Goal: Task Accomplishment & Management: Use online tool/utility

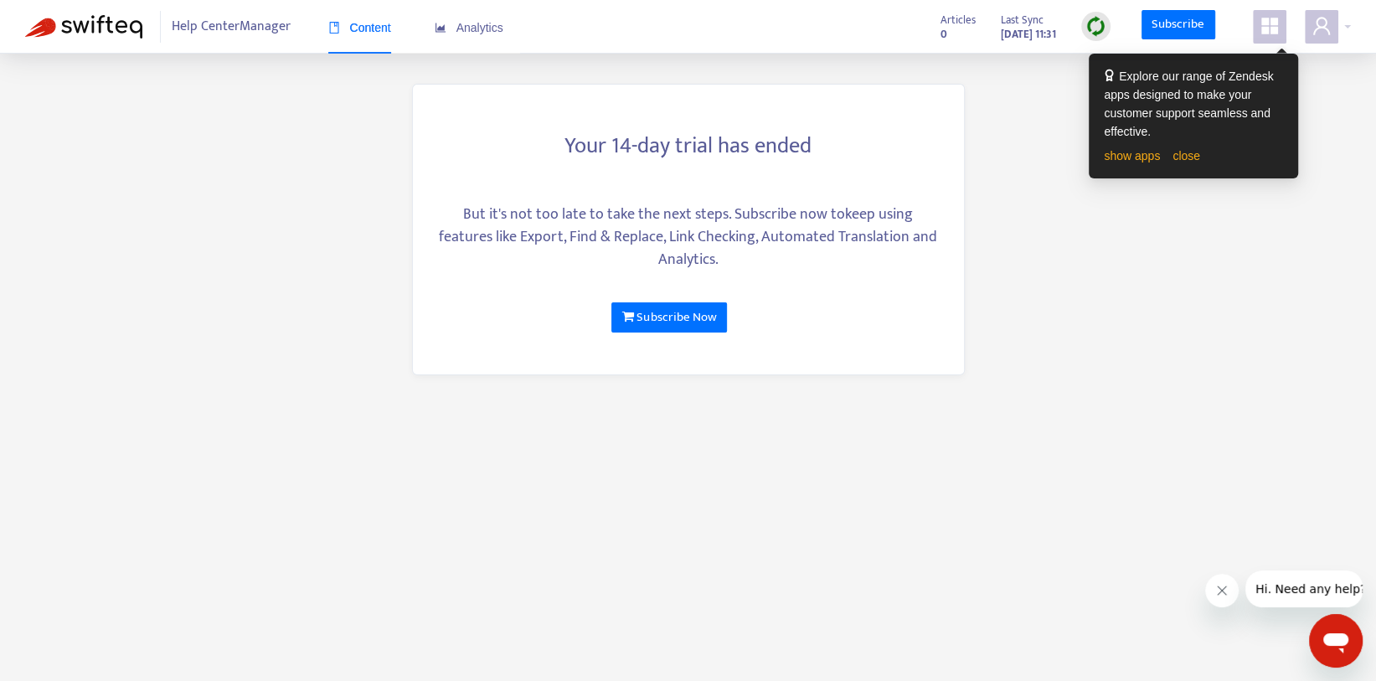
click at [1267, 30] on icon "appstore" at bounding box center [1269, 26] width 17 height 17
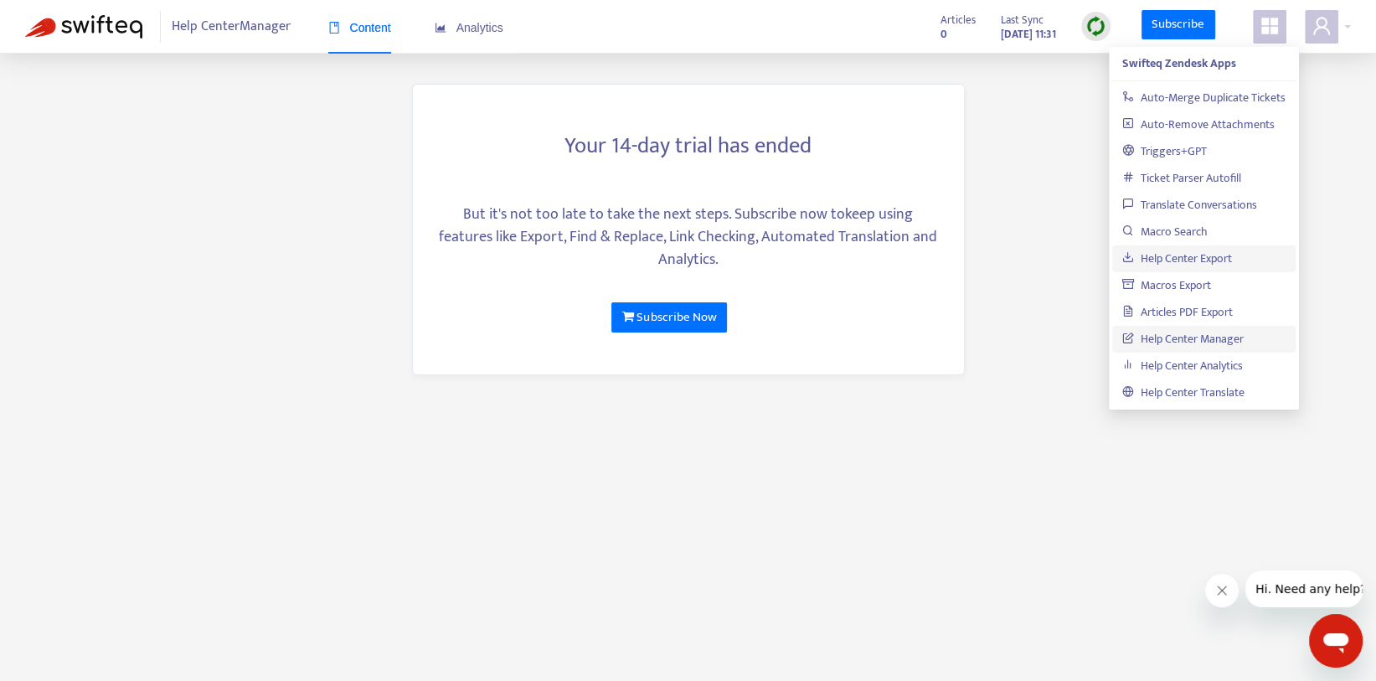
click at [1190, 251] on link "Help Center Export" at bounding box center [1177, 258] width 110 height 19
click at [1215, 318] on link "Articles PDF Export" at bounding box center [1177, 311] width 111 height 19
click at [457, 28] on span "Analytics" at bounding box center [469, 27] width 69 height 13
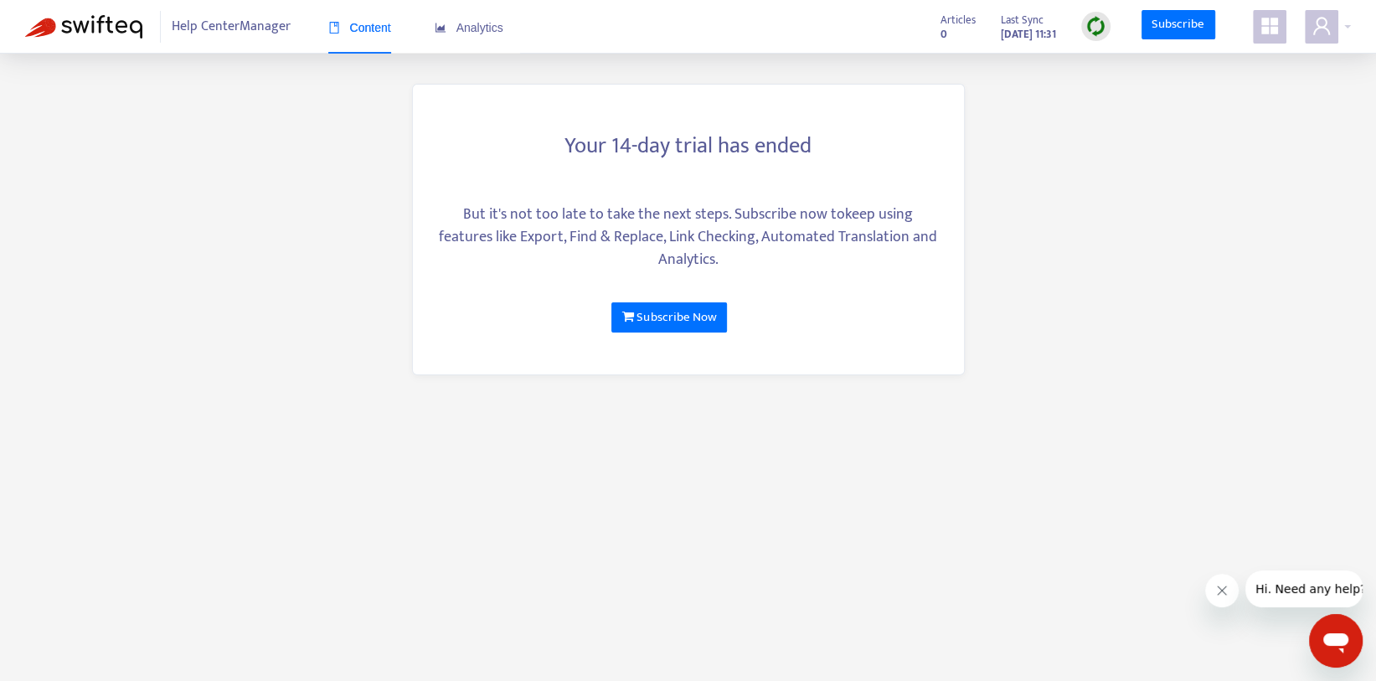
click at [206, 32] on span "Help Center Manager" at bounding box center [231, 27] width 119 height 32
click at [1264, 33] on icon "appstore" at bounding box center [1269, 26] width 17 height 17
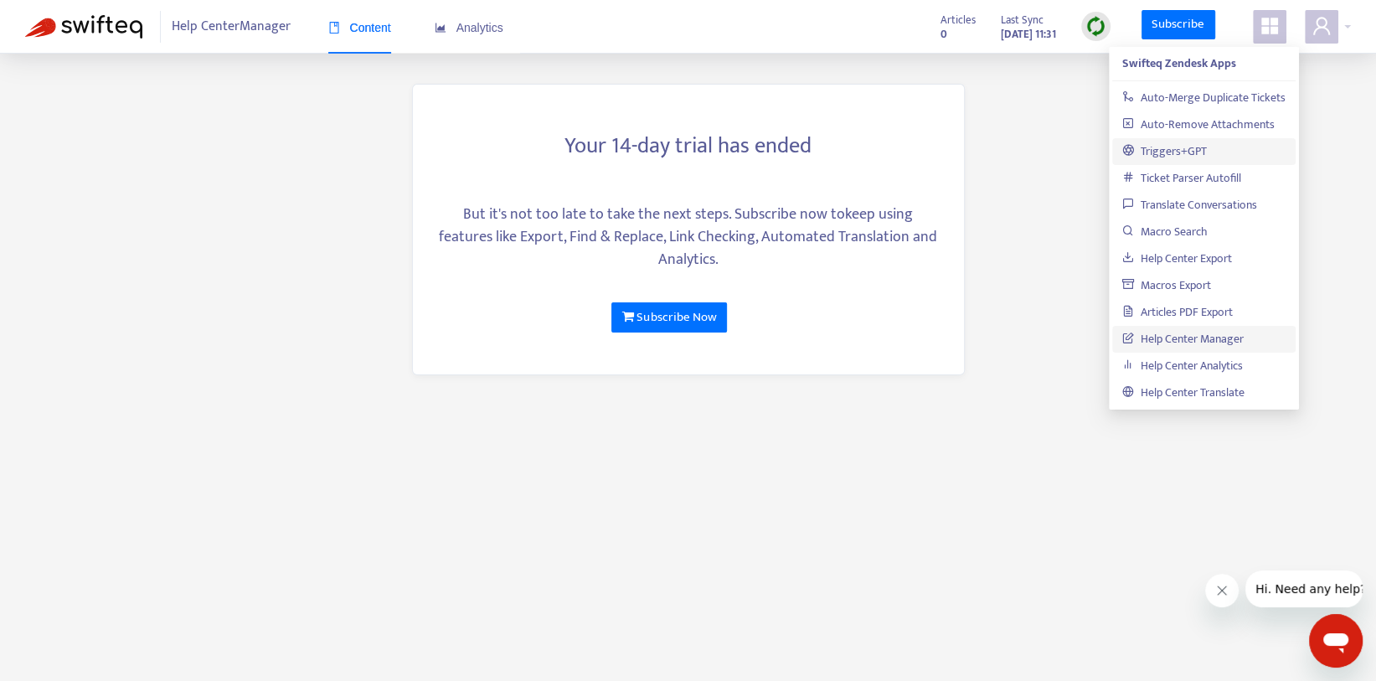
click at [1179, 150] on link "Triggers+GPT" at bounding box center [1164, 151] width 85 height 19
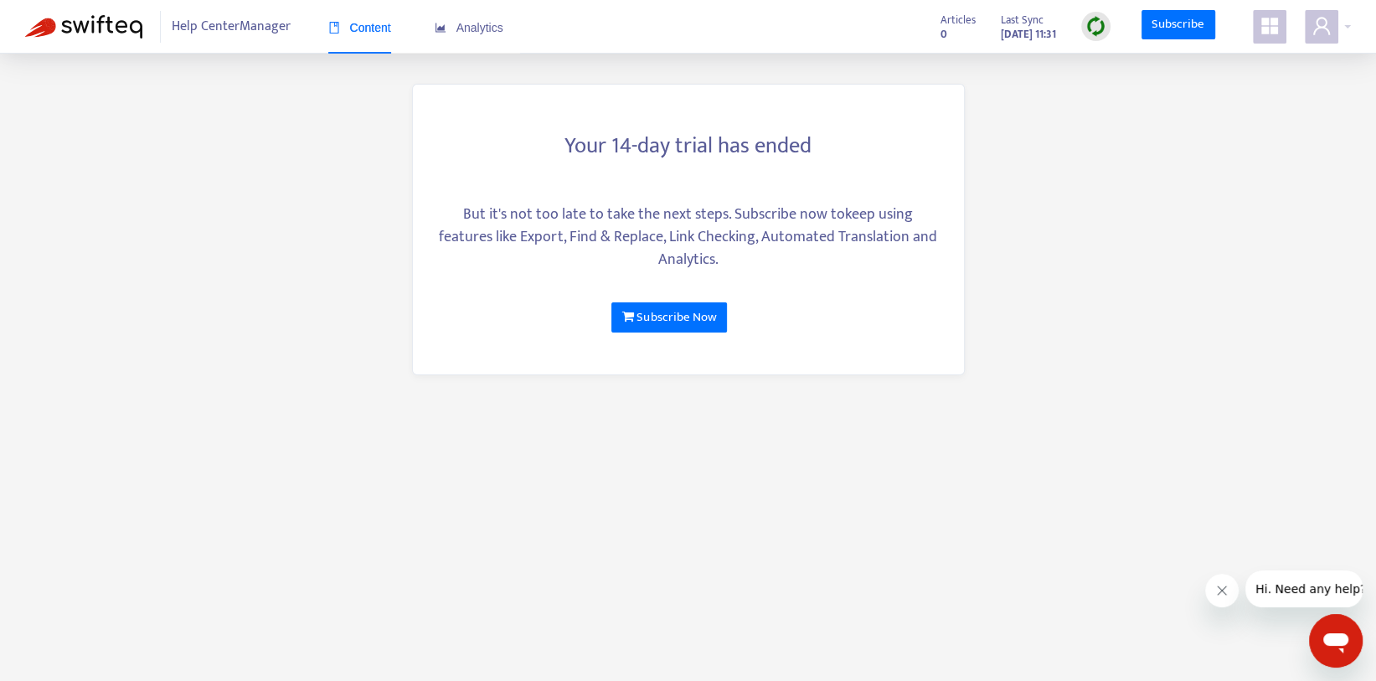
drag, startPoint x: 96, startPoint y: 28, endPoint x: 32, endPoint y: 199, distance: 182.6
click at [32, 199] on main "Your 14-day trial has ended But it's not too late to take the next steps. Subsc…" at bounding box center [688, 340] width 1376 height 681
click at [108, 34] on img at bounding box center [83, 26] width 117 height 23
click at [1283, 23] on span at bounding box center [1270, 27] width 34 height 34
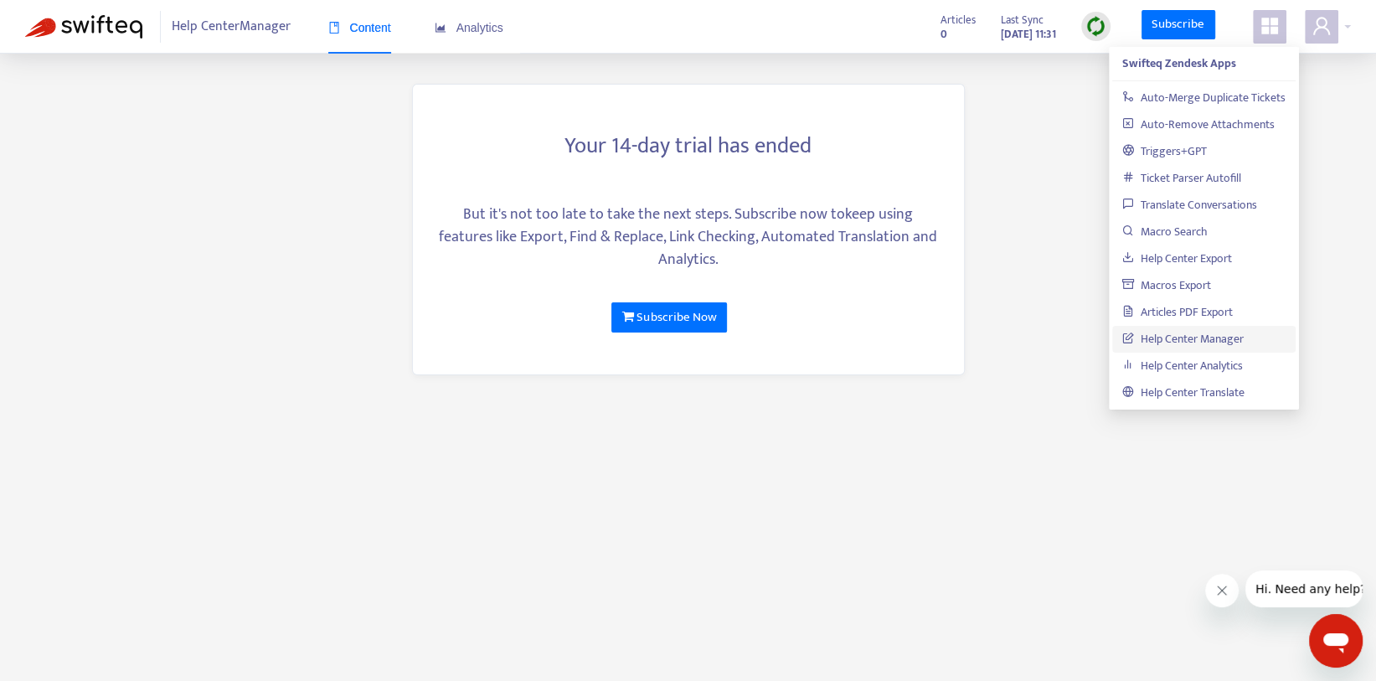
click at [1332, 484] on main "Your 14-day trial has ended But it's not too late to take the next steps. Subsc…" at bounding box center [688, 340] width 1376 height 681
